Goal: Find contact information: Find contact information

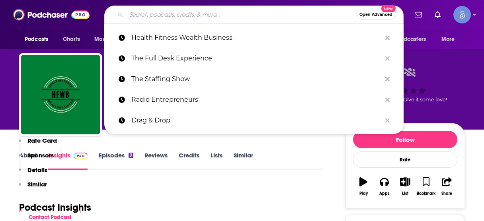
scroll to position [159, 0]
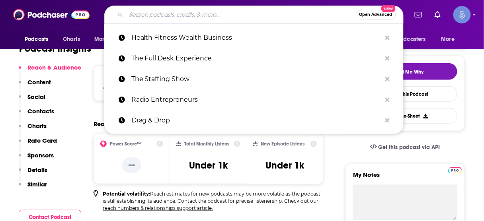
type input "The Staffing RecOps Podcast"
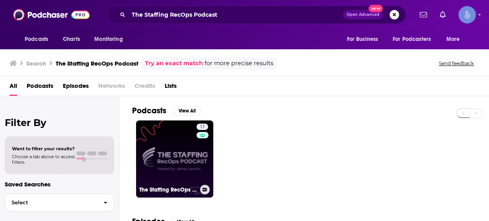
click at [182, 157] on link "17 The Staffing RecOps Podcast" at bounding box center [174, 159] width 77 height 77
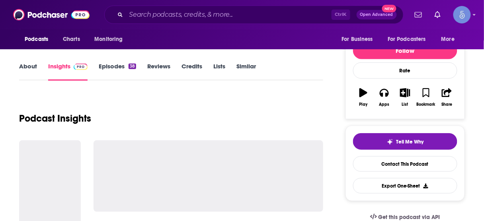
scroll to position [96, 0]
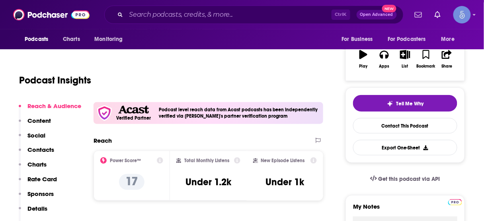
click at [51, 147] on p "Contacts" at bounding box center [40, 150] width 27 height 8
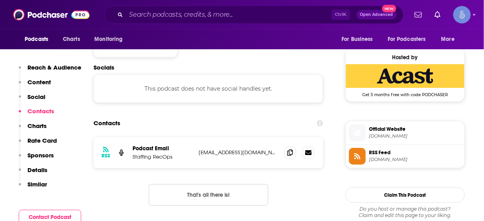
scroll to position [568, 0]
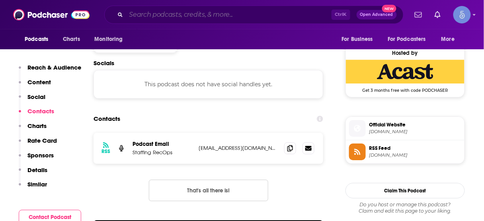
click at [246, 11] on input "Search podcasts, credits, & more..." at bounding box center [228, 14] width 205 height 13
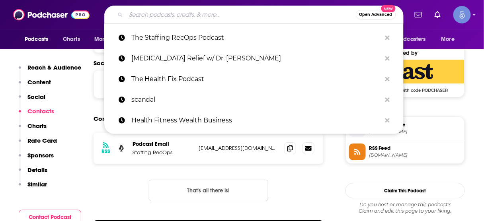
paste input "You Own the Experience Podcast"
type input "You Own the Experience Podcast"
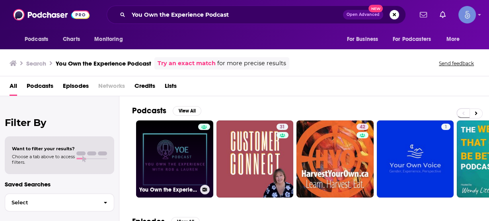
click at [186, 143] on link "You Own the Experience Podcast" at bounding box center [174, 159] width 77 height 77
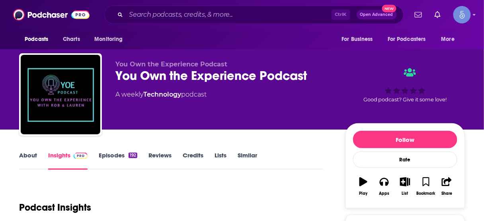
scroll to position [127, 0]
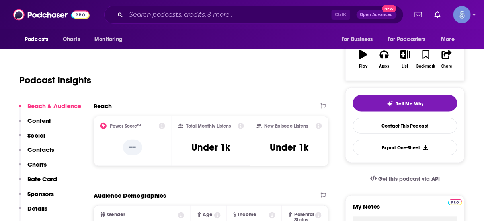
click at [47, 149] on p "Contacts" at bounding box center [40, 150] width 27 height 8
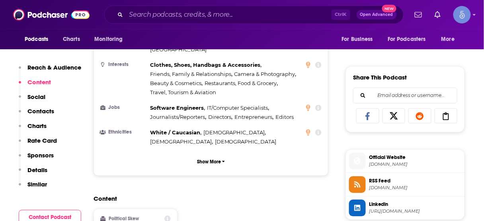
scroll to position [381, 0]
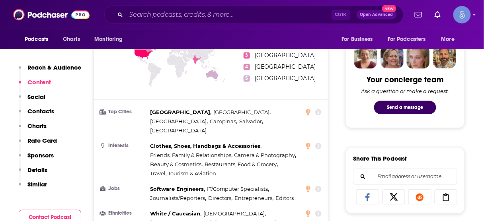
click at [240, 8] on div "Ctrl K Open Advanced New" at bounding box center [253, 15] width 299 height 18
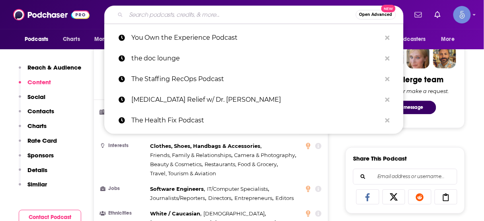
click at [239, 11] on input "Search podcasts, credits, & more..." at bounding box center [241, 14] width 230 height 13
paste input "The Staffing Buzz Network"
type input "The Staffing Buzz Network"
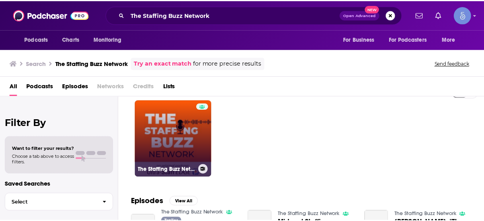
scroll to position [32, 0]
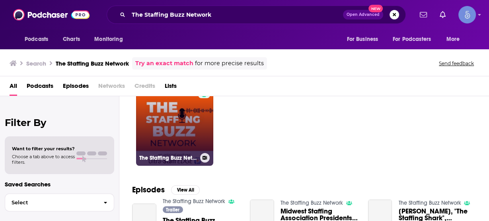
click at [188, 142] on link "The Staffing Buzz Network" at bounding box center [174, 127] width 77 height 77
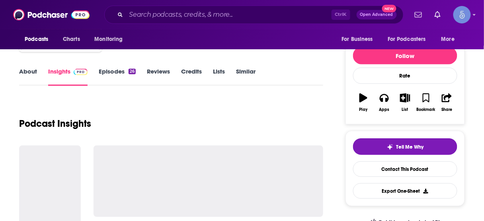
scroll to position [96, 0]
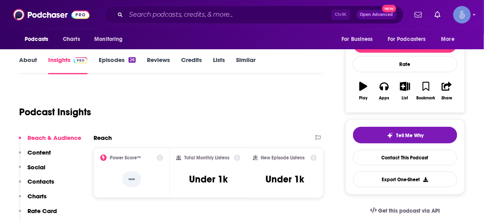
click at [49, 178] on p "Contacts" at bounding box center [40, 182] width 27 height 8
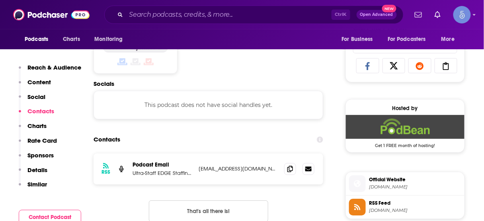
scroll to position [533, 0]
